Goal: Transaction & Acquisition: Download file/media

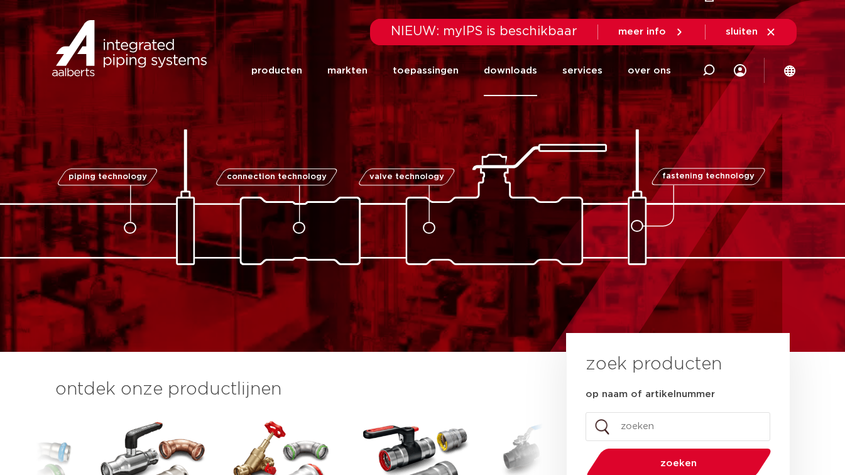
click at [512, 77] on link "downloads" at bounding box center [510, 70] width 53 height 51
click at [513, 70] on link "downloads" at bounding box center [510, 70] width 53 height 51
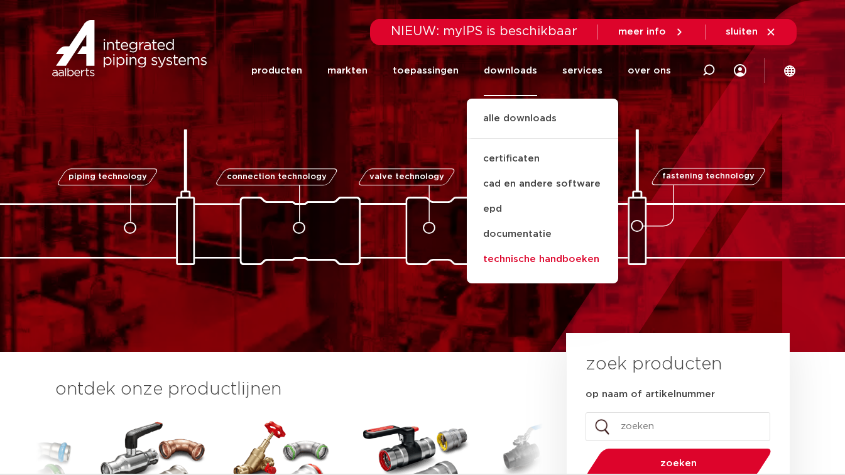
click at [532, 260] on link "technische handboeken" at bounding box center [542, 259] width 151 height 25
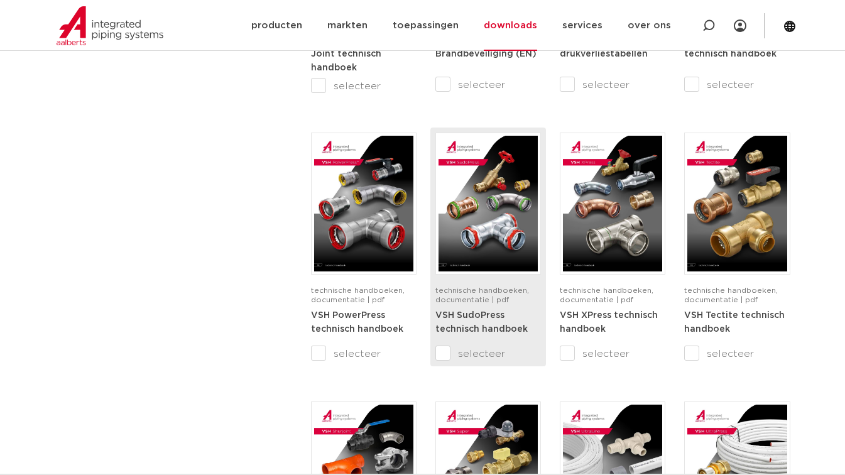
scroll to position [423, 0]
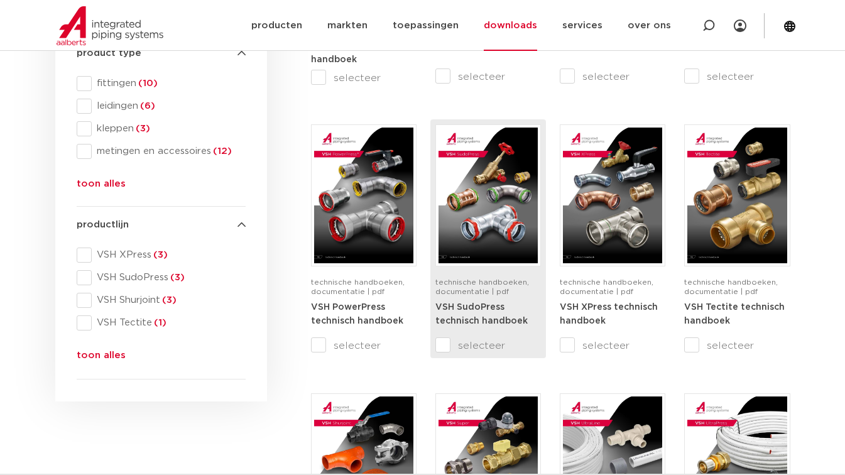
click at [487, 219] on img at bounding box center [487, 196] width 99 height 136
